Goal: Find specific page/section: Find specific page/section

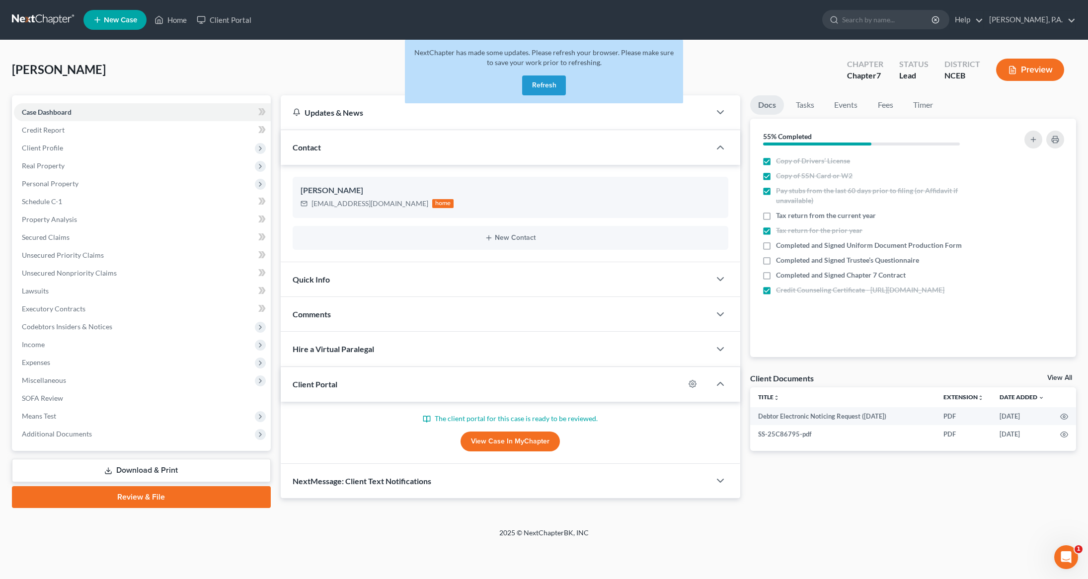
click at [547, 82] on button "Refresh" at bounding box center [544, 85] width 44 height 20
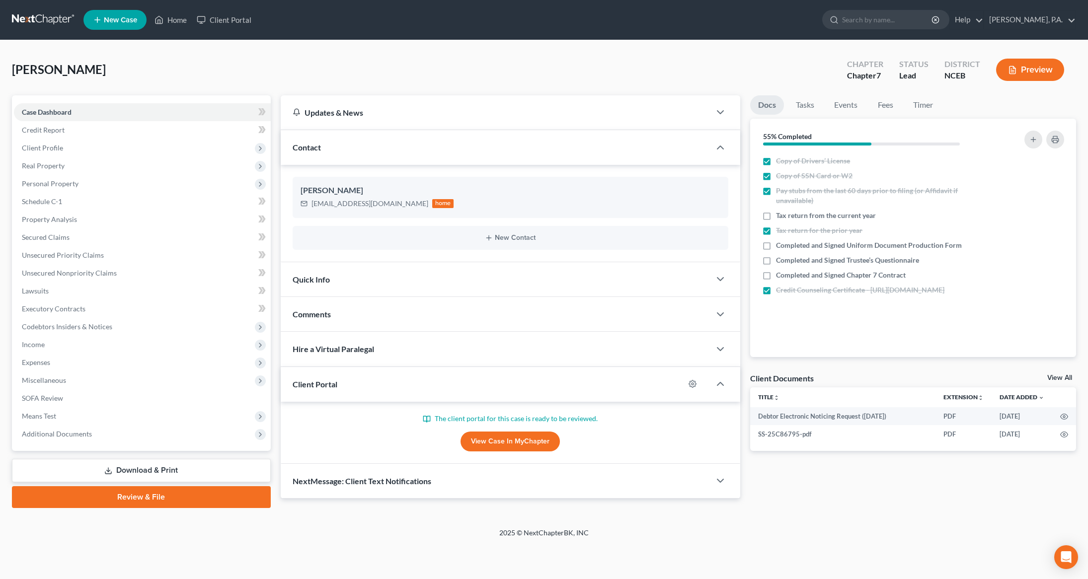
click at [226, 28] on li "Client Portal" at bounding box center [224, 20] width 65 height 18
click at [225, 21] on link "Client Portal" at bounding box center [224, 20] width 65 height 18
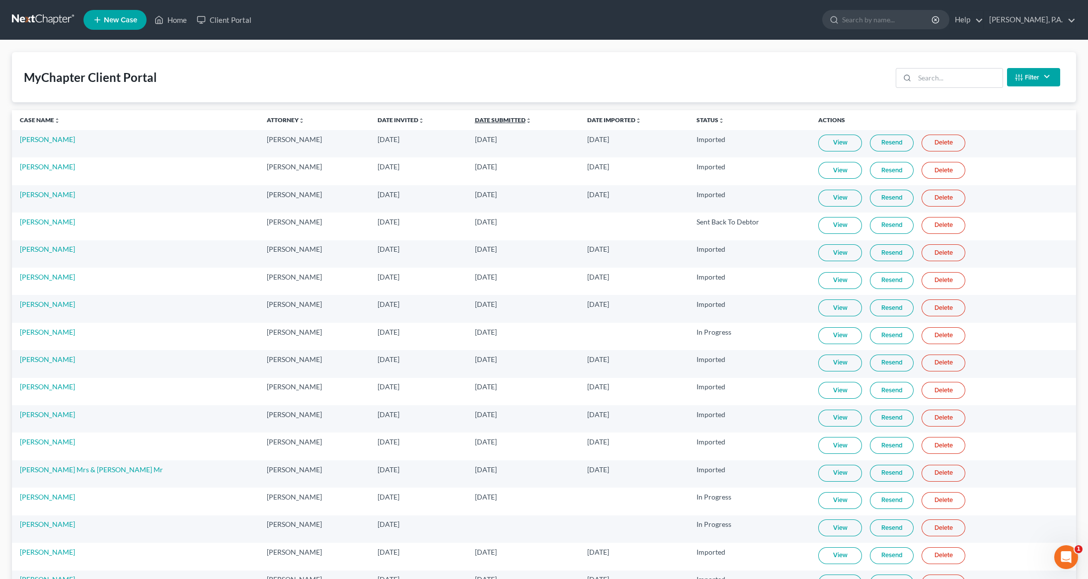
click at [475, 117] on link "Date Submitted unfold_more expand_more expand_less" at bounding box center [503, 119] width 57 height 7
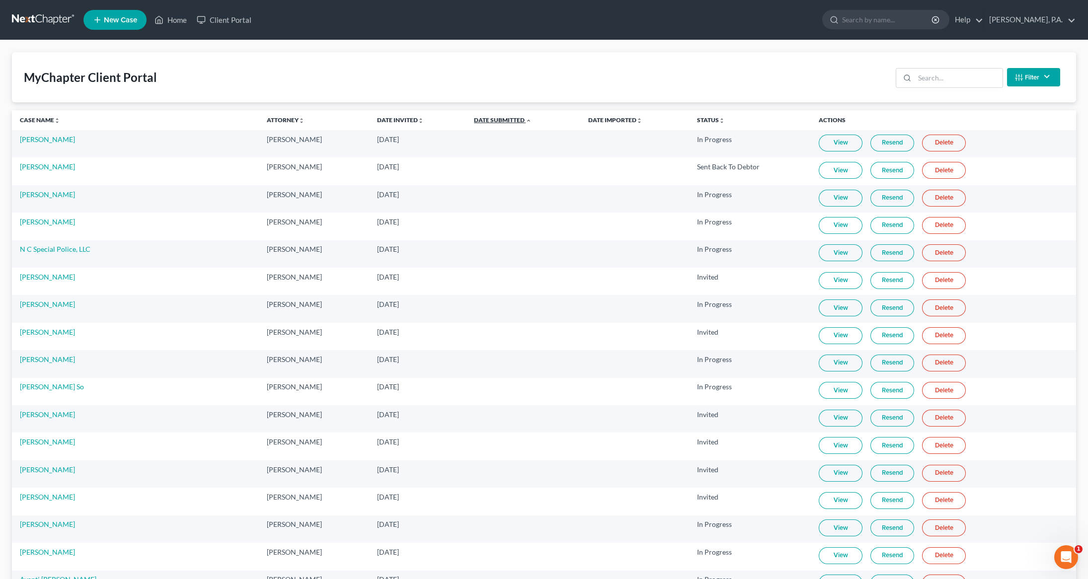
click at [474, 117] on link "Date Submitted unfold_more expand_more expand_less" at bounding box center [503, 119] width 58 height 7
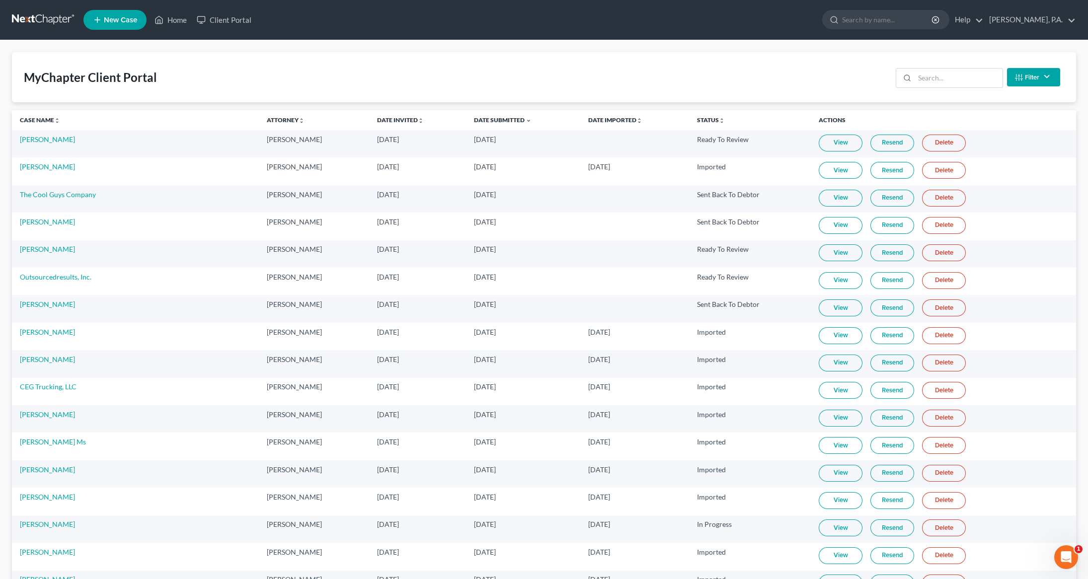
click at [102, 283] on td "Outsourcedresults, Inc." at bounding box center [135, 281] width 247 height 27
